Goal: Task Accomplishment & Management: Manage account settings

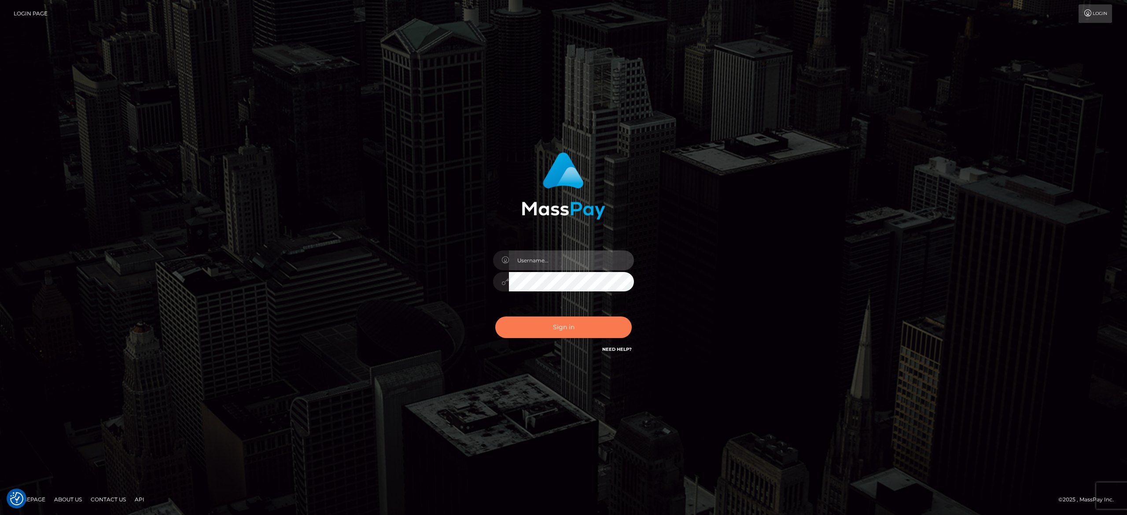
type input "[PERSON_NAME].[PERSON_NAME]"
click at [535, 327] on button "Sign in" at bounding box center [563, 327] width 136 height 22
type input "alexandra.barbu"
click at [535, 327] on button "Sign in" at bounding box center [563, 327] width 136 height 22
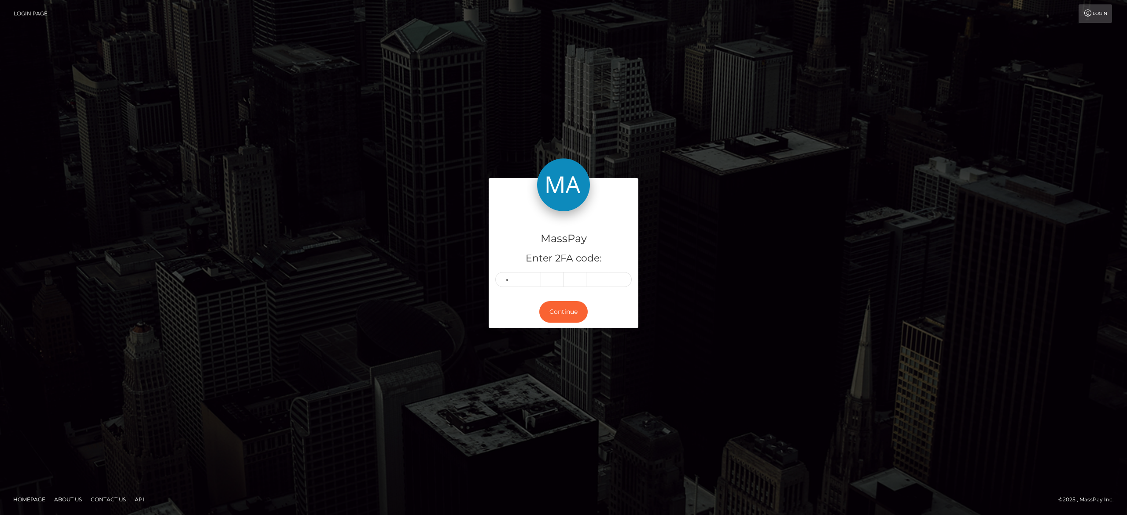
type input "9"
type input "0"
type input "3"
type input "9"
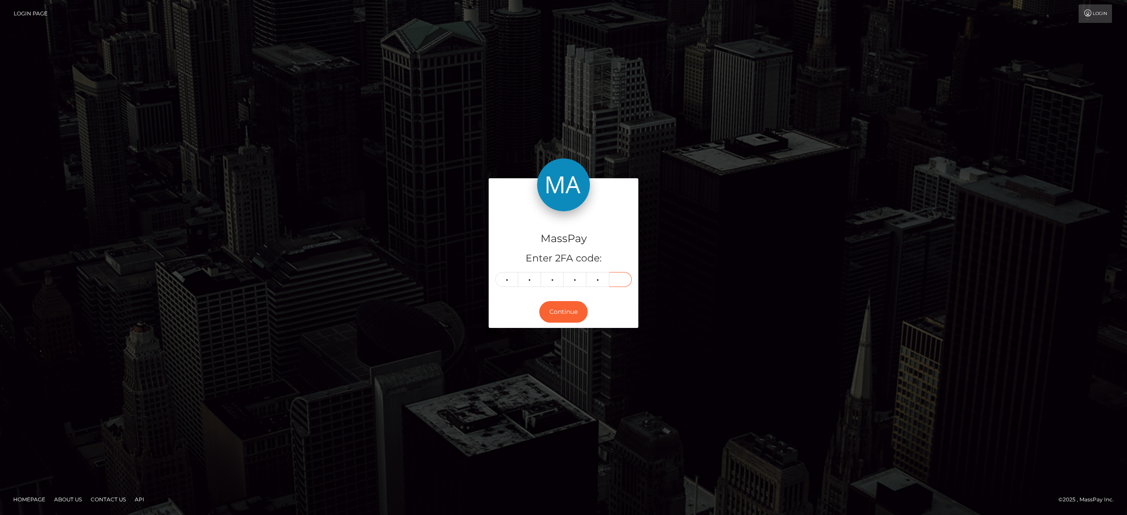
type input "6"
